Goal: Use online tool/utility: Utilize a website feature to perform a specific function

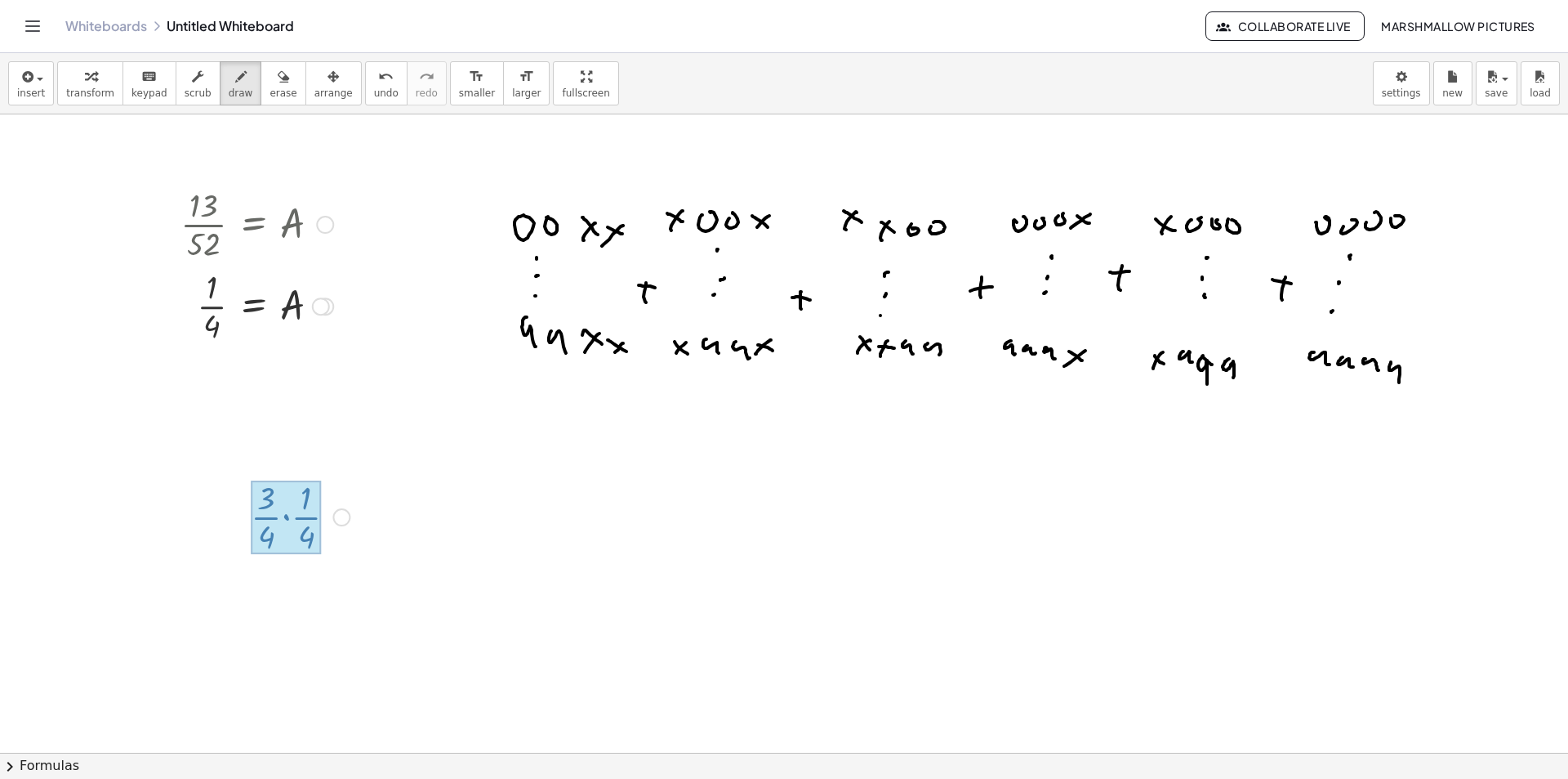
scroll to position [163, 0]
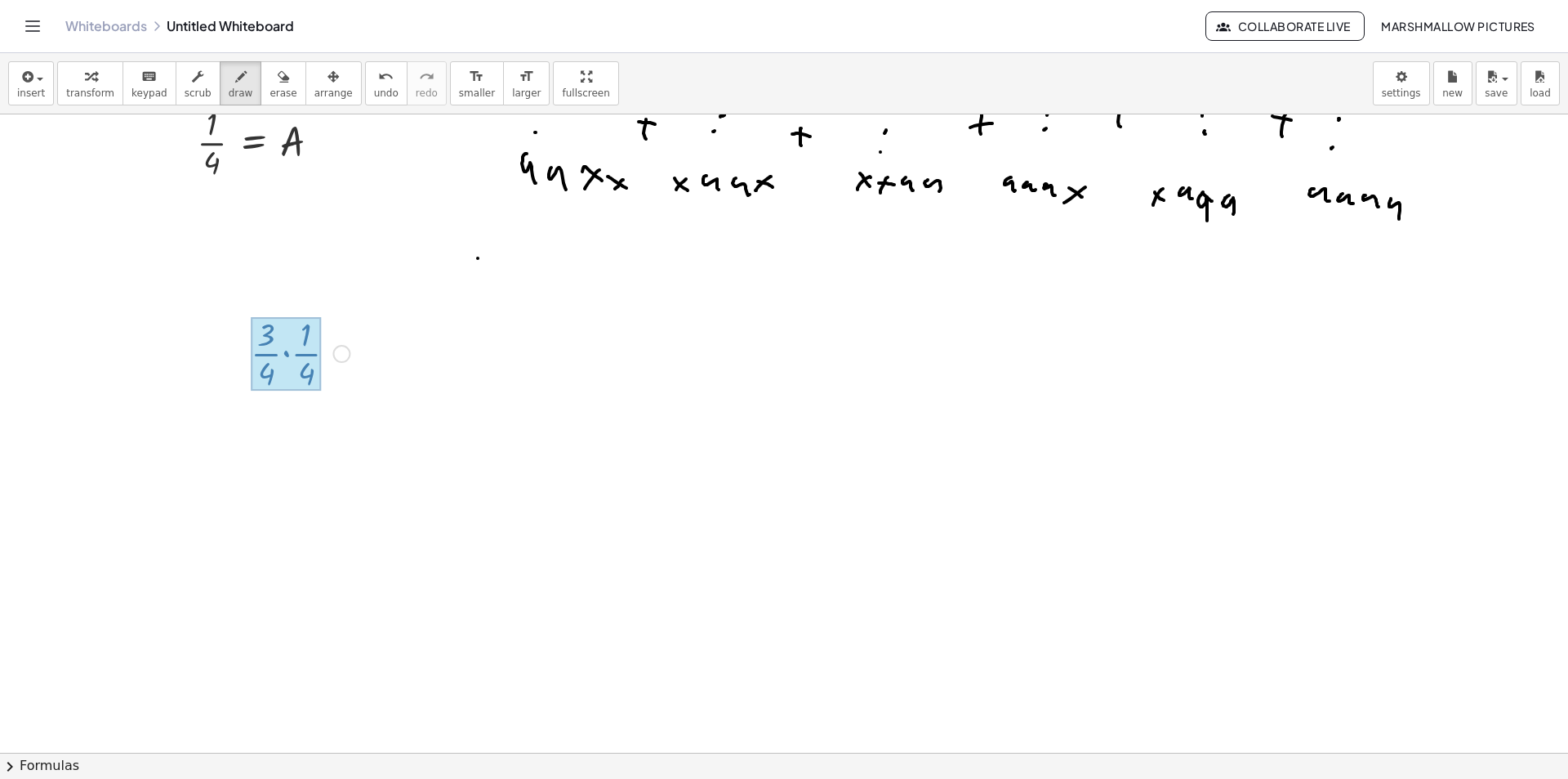
click at [477, 258] on div at bounding box center [784, 642] width 1568 height 1382
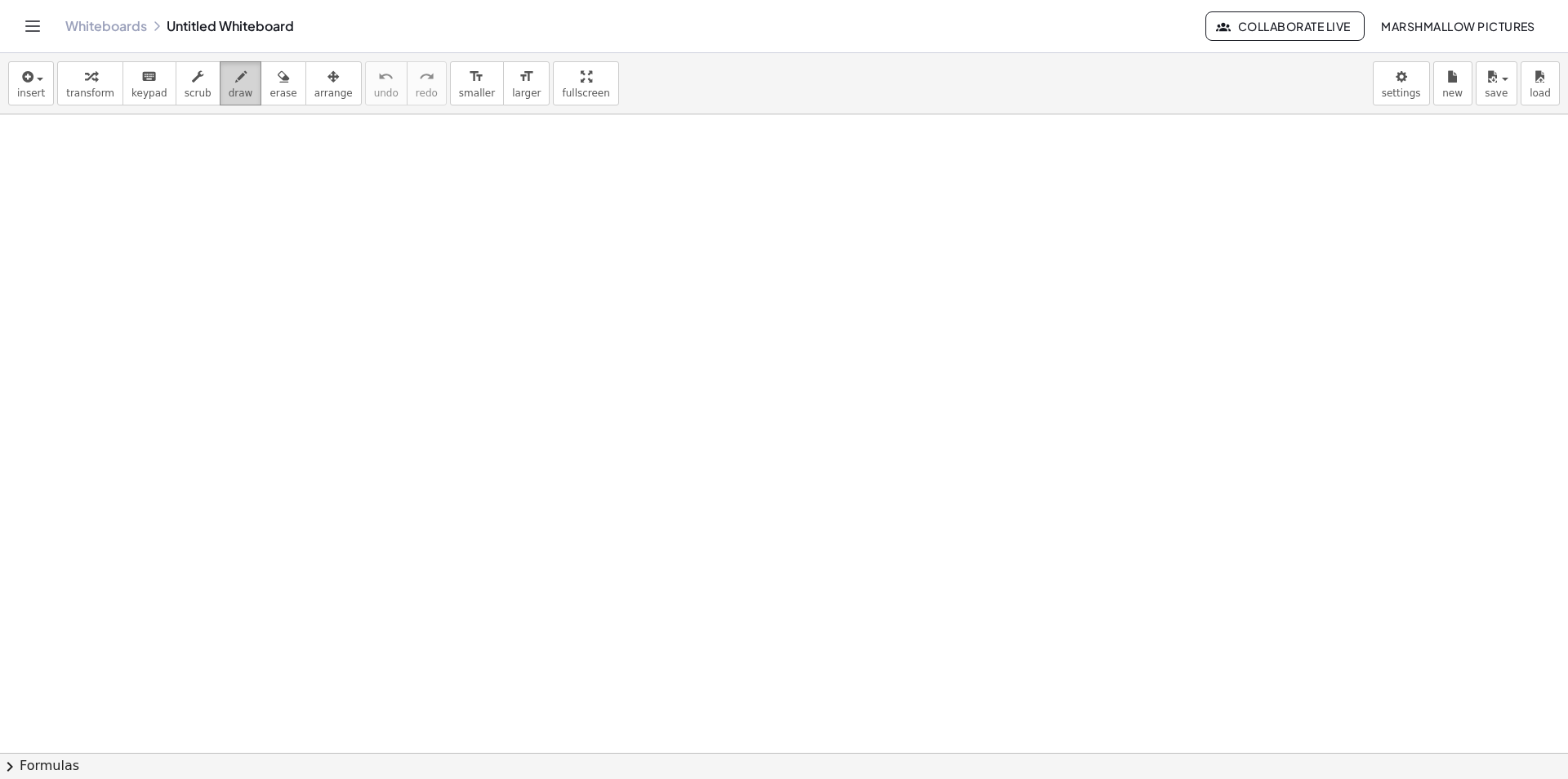
click at [235, 72] on icon "button" at bounding box center [241, 76] width 12 height 19
